Goal: Information Seeking & Learning: Understand process/instructions

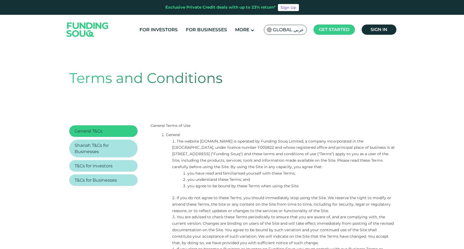
click at [288, 29] on span "Global عربي" at bounding box center [288, 30] width 31 height 6
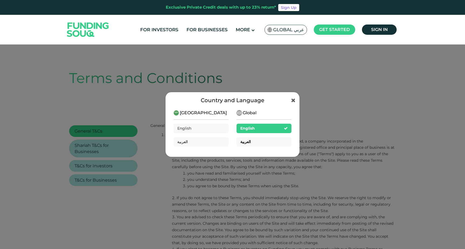
click at [248, 143] on span "العربية" at bounding box center [245, 141] width 10 height 5
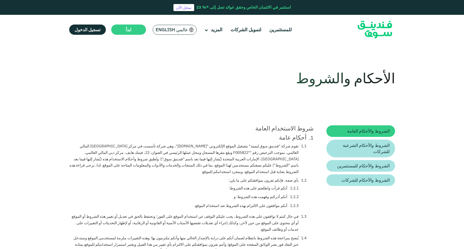
click at [164, 28] on span "عالمي English" at bounding box center [172, 30] width 32 height 6
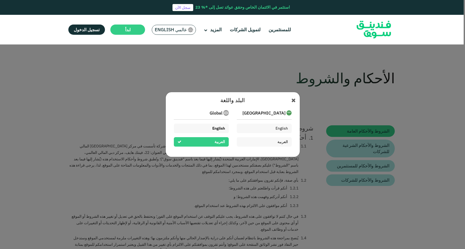
click at [219, 125] on div "English" at bounding box center [201, 127] width 55 height 9
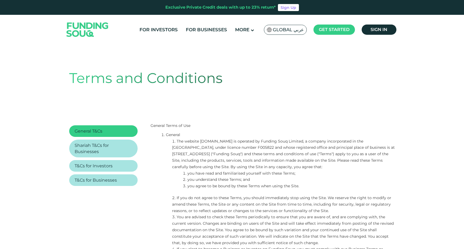
click at [95, 10] on div "Exclusive Private Credit deals with up to 23% return* Sign Up" at bounding box center [232, 7] width 464 height 15
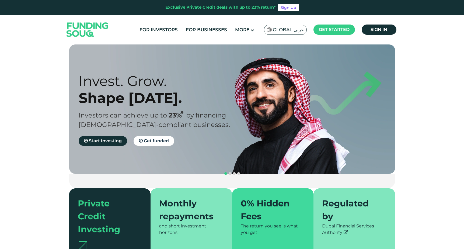
click at [37, 27] on header "Exclusive Private Credit deals with up to 23% return* Sign Up For Investors For…" at bounding box center [232, 22] width 464 height 44
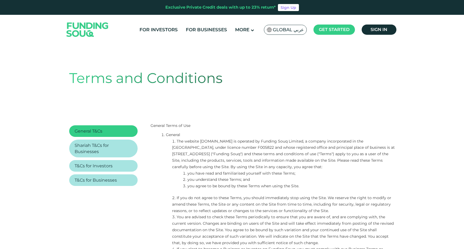
click at [269, 31] on img at bounding box center [269, 29] width 5 height 5
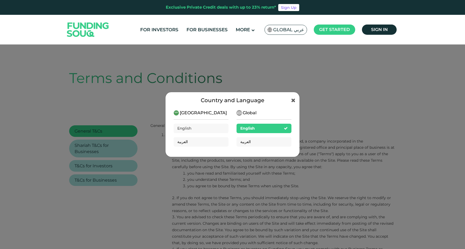
click at [291, 102] on div "Country and Language" at bounding box center [233, 100] width 118 height 8
click at [294, 99] on icon at bounding box center [293, 99] width 4 height 5
